Goal: Task Accomplishment & Management: Use online tool/utility

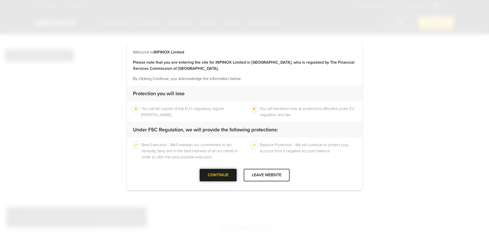
click at [223, 177] on div "CONTINUE" at bounding box center [218, 175] width 37 height 12
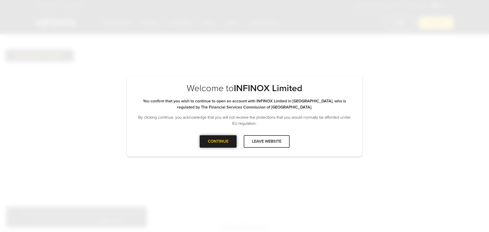
click at [228, 142] on div "CONTINUE" at bounding box center [218, 141] width 37 height 12
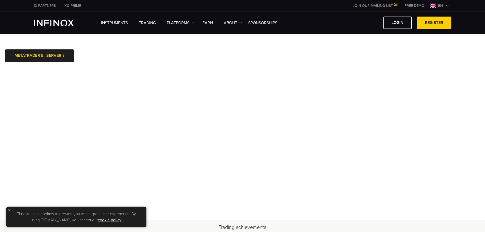
click at [434, 23] on span at bounding box center [434, 23] width 0 height 0
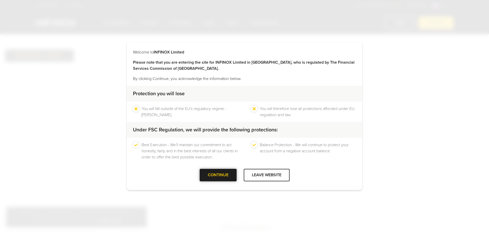
click at [218, 175] on div at bounding box center [218, 175] width 0 height 0
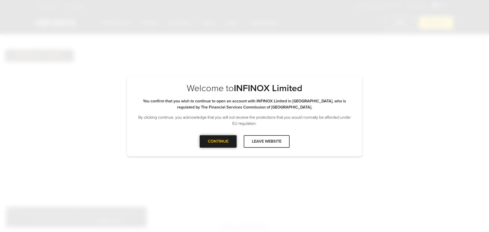
click at [214, 148] on div "CONTINUE LEAVE WEBSITE" at bounding box center [244, 143] width 235 height 17
click at [218, 141] on div at bounding box center [218, 141] width 0 height 0
